Goal: Information Seeking & Learning: Learn about a topic

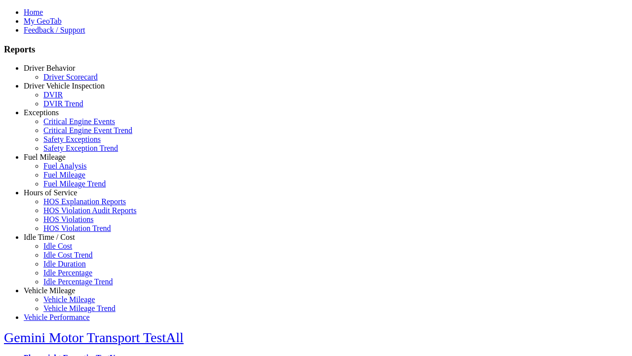
click at [57, 117] on link "Exceptions" at bounding box center [41, 112] width 35 height 8
click at [64, 134] on link "Critical Engine Event Trend" at bounding box center [87, 130] width 89 height 8
select select
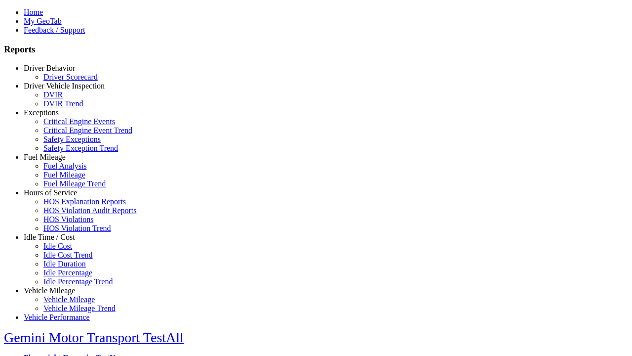
select select
